Goal: Check status: Check status

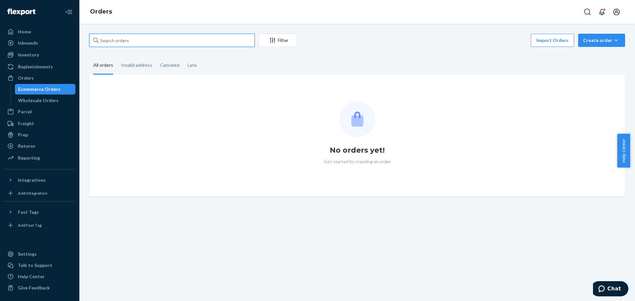
drag, startPoint x: 124, startPoint y: 43, endPoint x: 127, endPoint y: 40, distance: 4.2
click at [127, 43] on input "text" at bounding box center [171, 40] width 165 height 13
paste input "111-3013162-2739457"
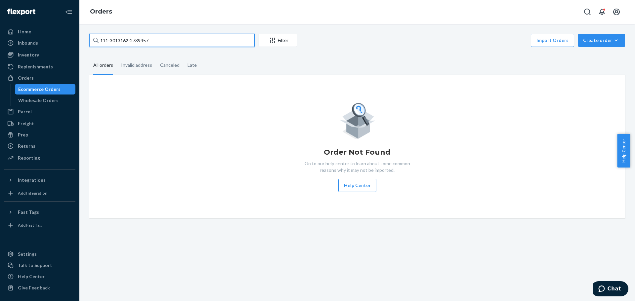
type input "111-3013162-2739457"
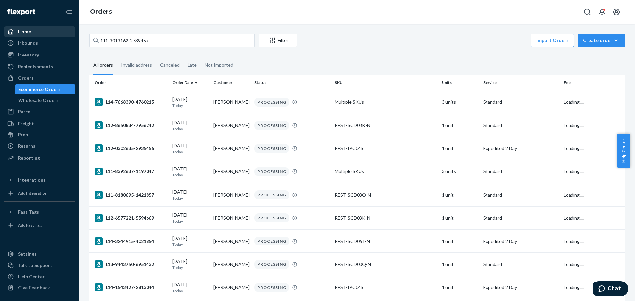
click at [34, 31] on div "Home" at bounding box center [40, 31] width 70 height 9
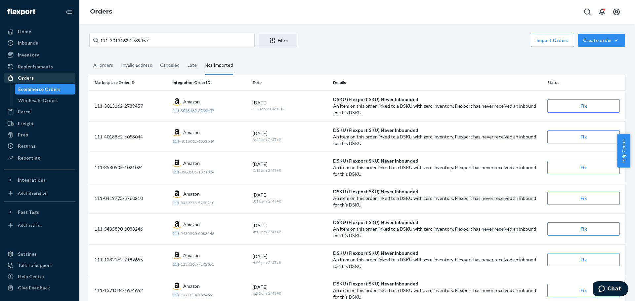
click at [32, 76] on div "Orders" at bounding box center [26, 78] width 16 height 7
click at [102, 66] on div "All orders" at bounding box center [103, 66] width 20 height 18
click at [89, 57] on input "All orders" at bounding box center [89, 57] width 0 height 0
click at [103, 66] on div "All orders" at bounding box center [103, 66] width 20 height 18
click at [89, 57] on input "All orders" at bounding box center [89, 57] width 0 height 0
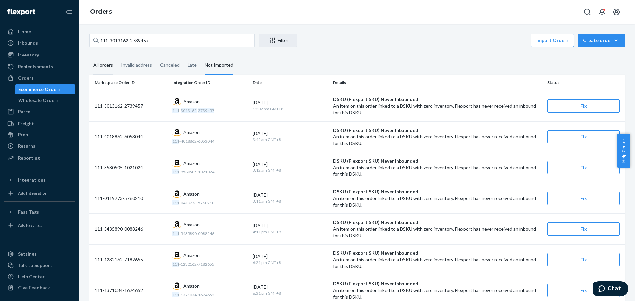
click at [99, 66] on div "All orders" at bounding box center [103, 66] width 20 height 18
click at [89, 57] on input "All orders" at bounding box center [89, 57] width 0 height 0
drag, startPoint x: 145, startPoint y: 43, endPoint x: 41, endPoint y: 43, distance: 103.9
click at [41, 43] on div "Home Inbounds Shipping Plans Problems Inventory Products Replenishments Orders …" at bounding box center [317, 150] width 635 height 301
drag, startPoint x: 104, startPoint y: 66, endPoint x: 96, endPoint y: 66, distance: 8.3
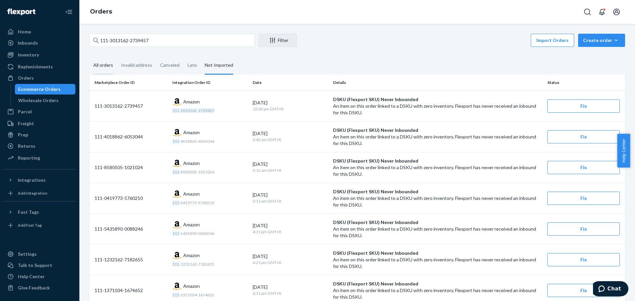
click at [104, 66] on div "All orders" at bounding box center [103, 66] width 20 height 18
click at [89, 57] on input "All orders" at bounding box center [89, 57] width 0 height 0
click at [105, 63] on div "All orders" at bounding box center [103, 66] width 20 height 18
click at [89, 57] on input "All orders" at bounding box center [89, 57] width 0 height 0
